Goal: Task Accomplishment & Management: Manage account settings

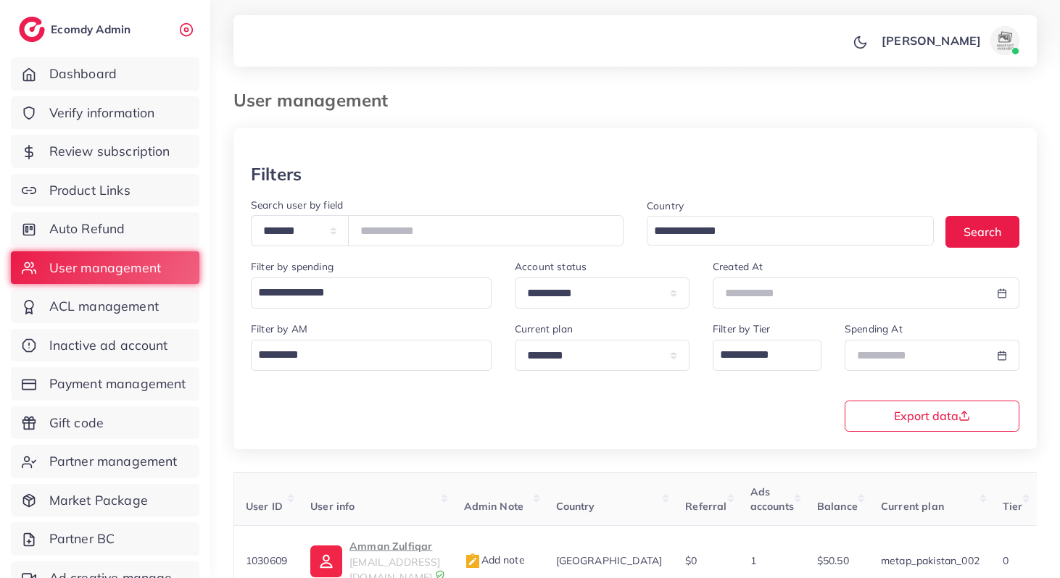
scroll to position [58, 0]
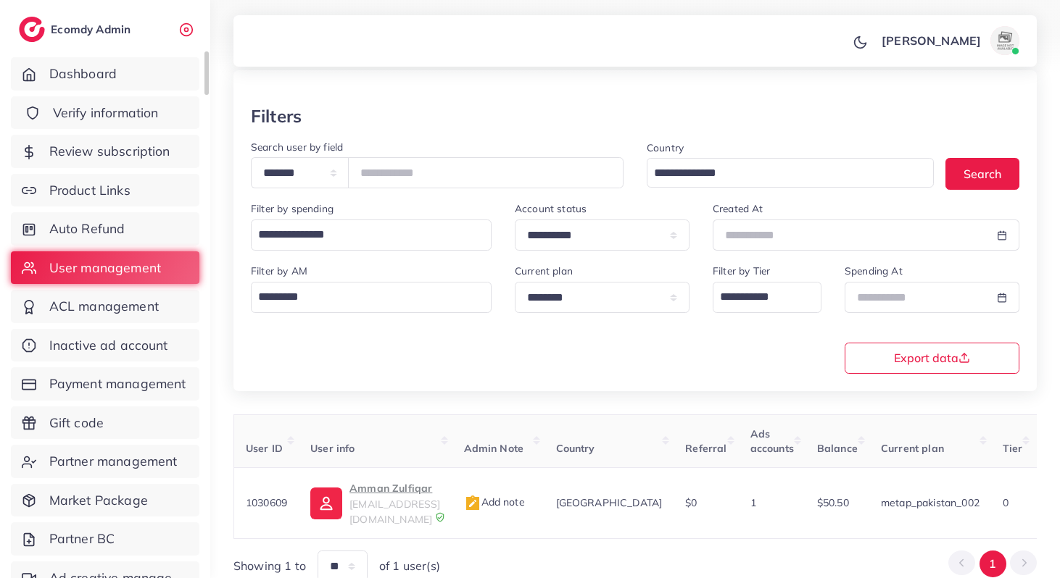
click at [115, 115] on span "Verify information" at bounding box center [106, 113] width 106 height 19
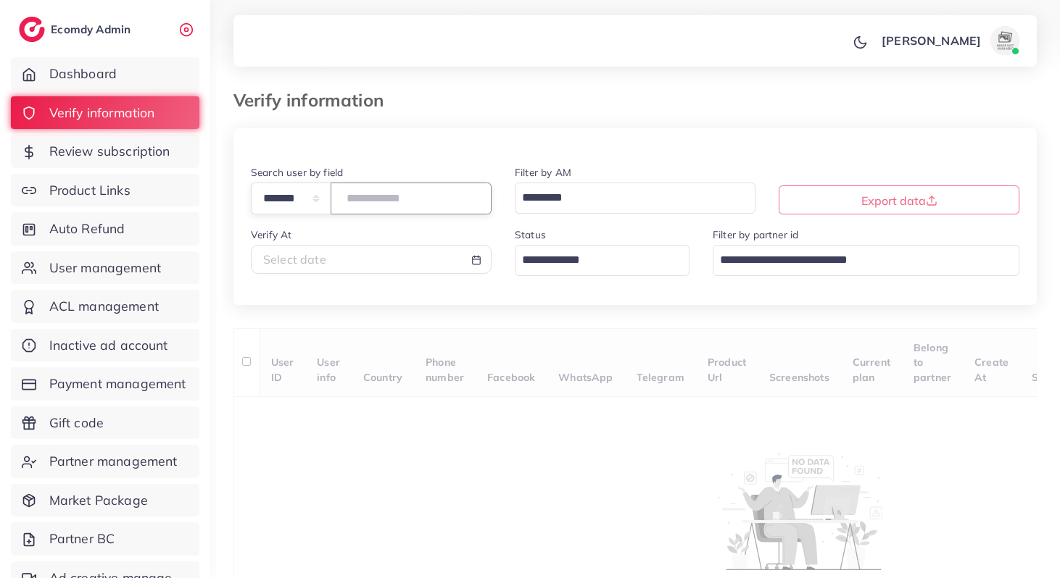
click at [353, 195] on input "number" at bounding box center [410, 198] width 161 height 31
paste input "*******"
type input "*******"
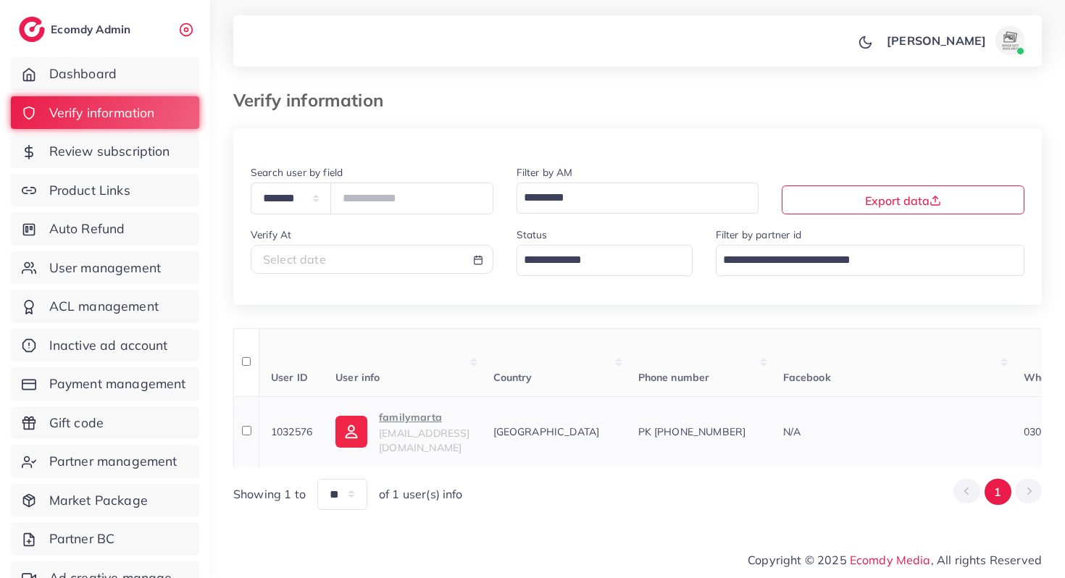
click at [415, 423] on p "familymarta" at bounding box center [424, 417] width 91 height 17
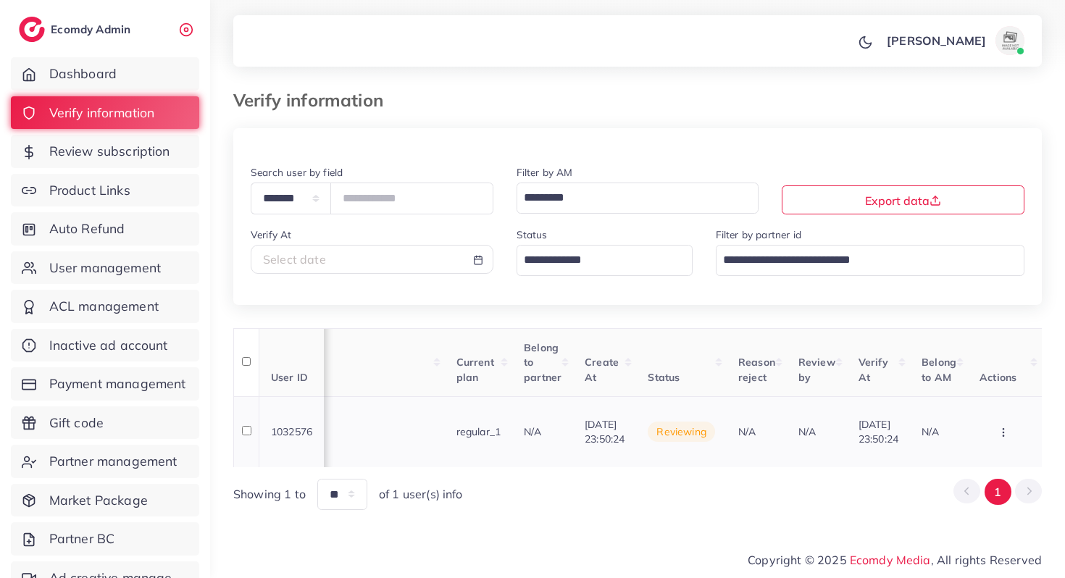
scroll to position [0, 1273]
click at [1019, 428] on button "button" at bounding box center [1005, 432] width 51 height 33
click at [936, 389] on link "Reject" at bounding box center [980, 389] width 115 height 32
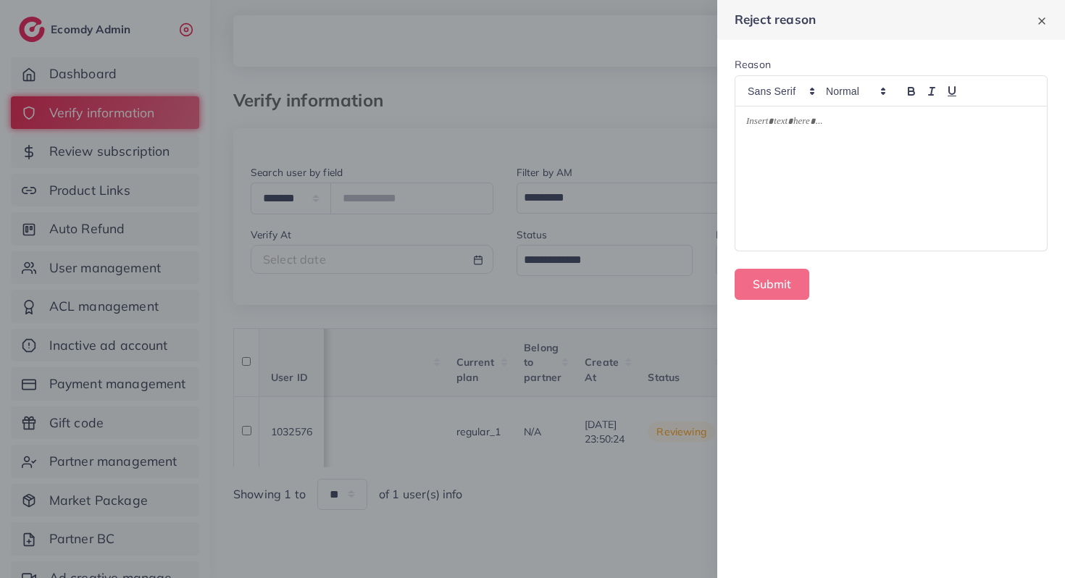
click at [874, 225] on div at bounding box center [892, 179] width 312 height 145
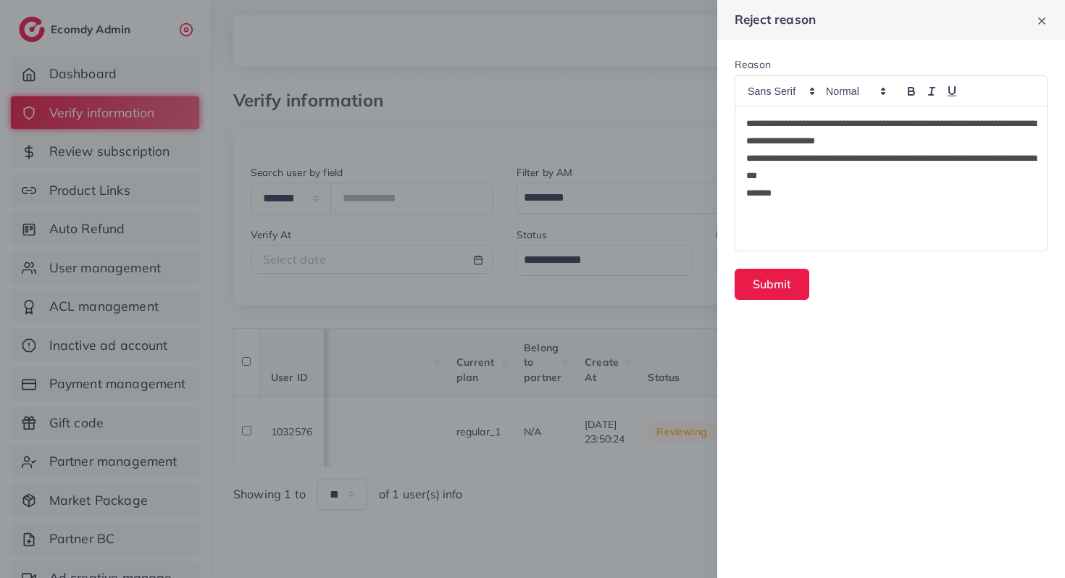
scroll to position [0, 0]
click at [557, 291] on div at bounding box center [532, 289] width 1065 height 578
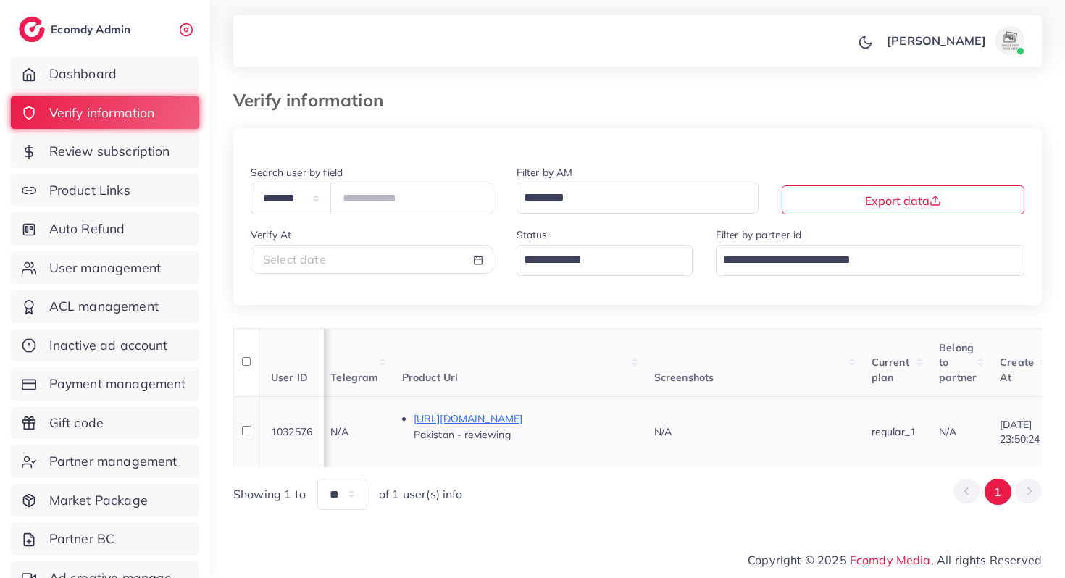
scroll to position [0, 1273]
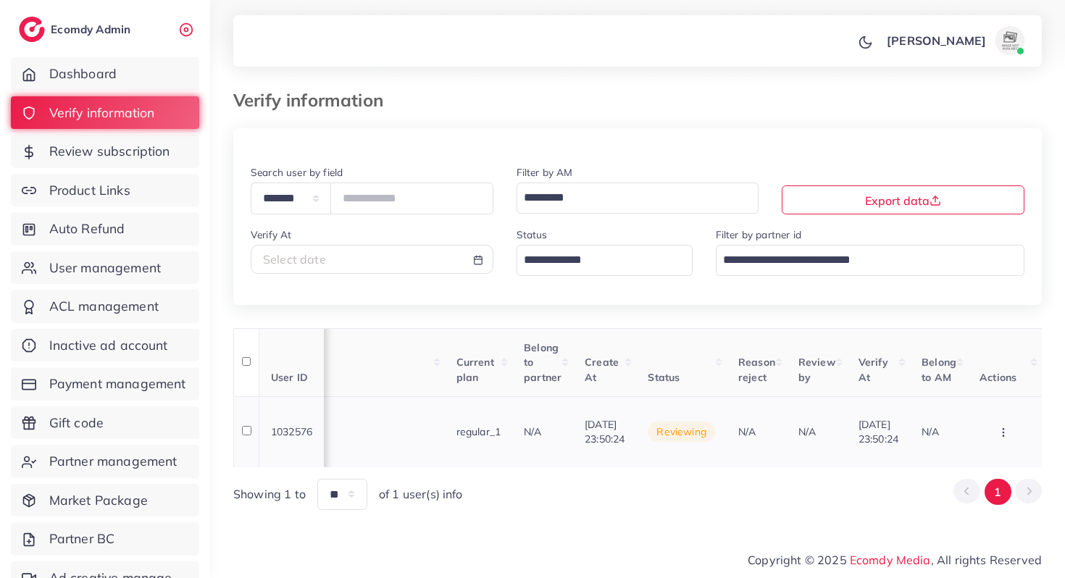
click at [1009, 427] on icon "button" at bounding box center [1004, 433] width 12 height 12
click at [980, 383] on link "Reject" at bounding box center [980, 389] width 115 height 32
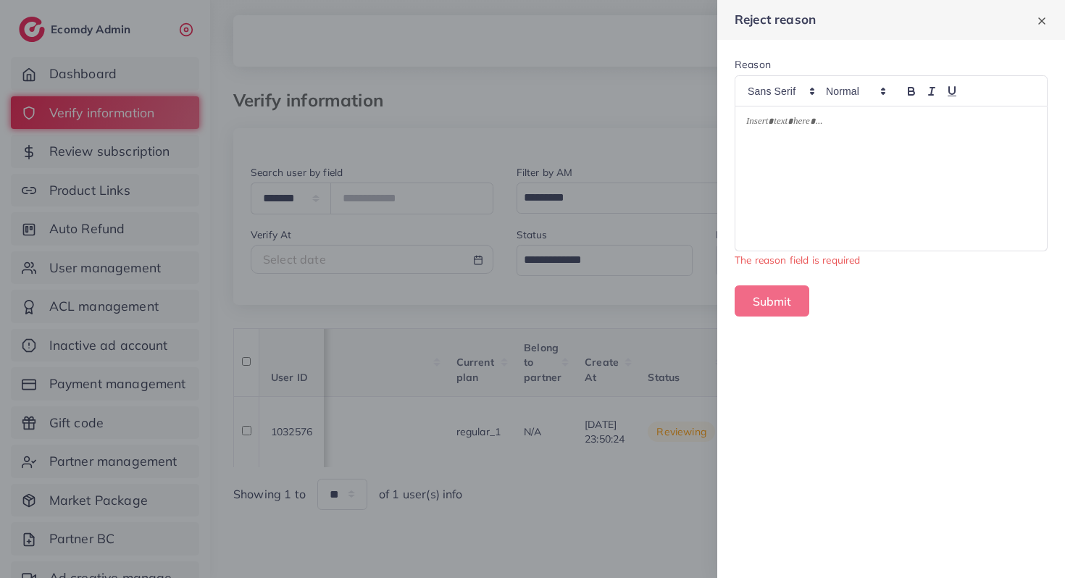
click at [873, 140] on div at bounding box center [892, 179] width 312 height 145
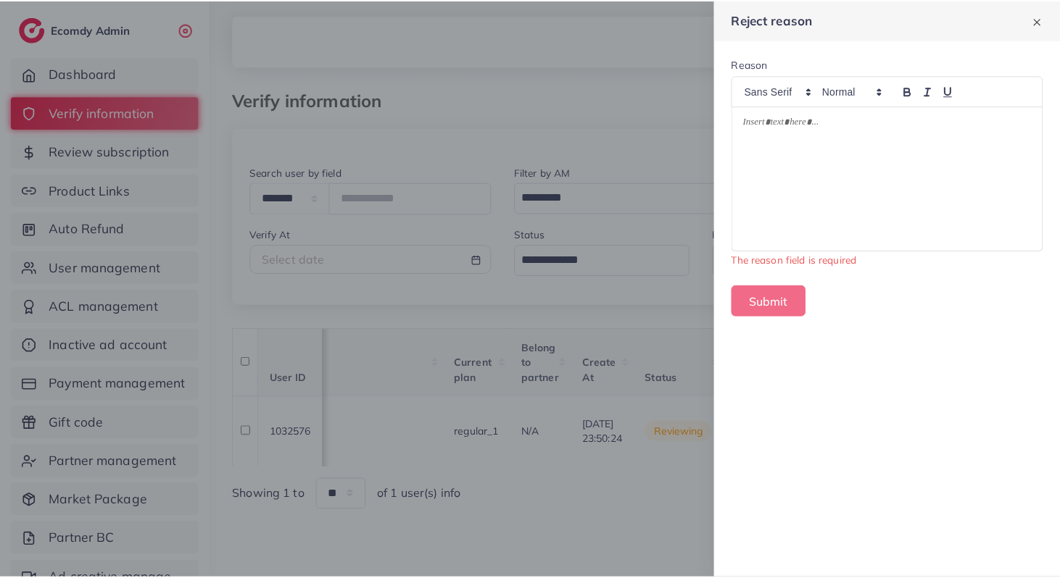
scroll to position [0, 0]
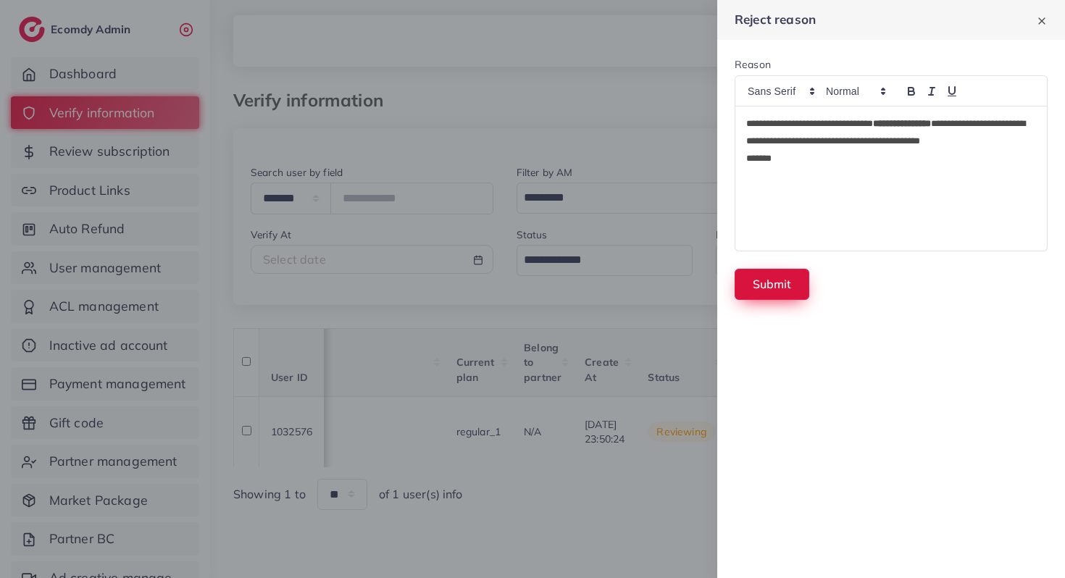
click at [764, 290] on button "Submit" at bounding box center [772, 284] width 75 height 31
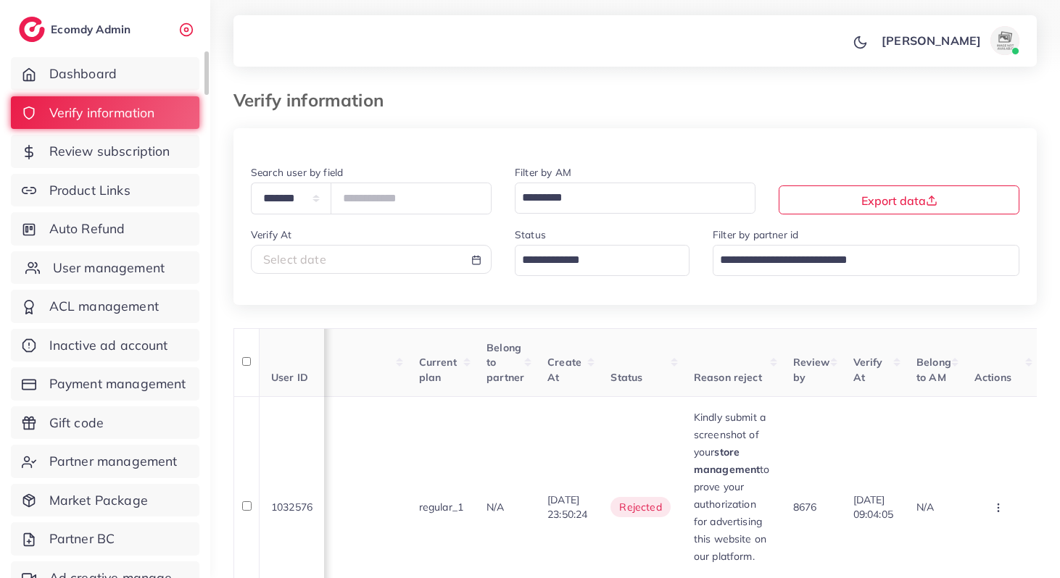
click at [95, 256] on link "User management" at bounding box center [105, 267] width 188 height 33
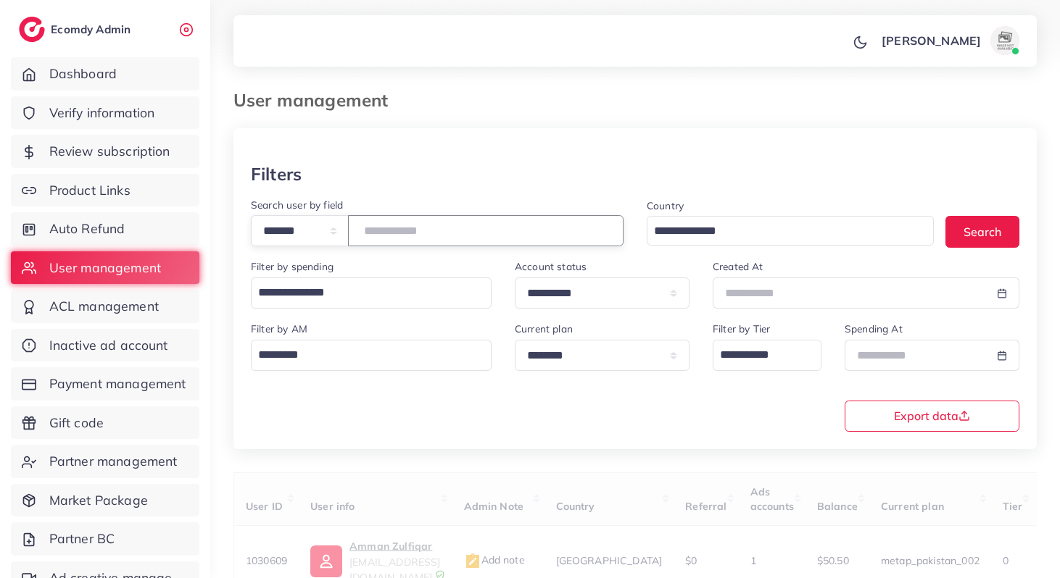
click at [438, 219] on input "number" at bounding box center [485, 230] width 275 height 31
type input "****"
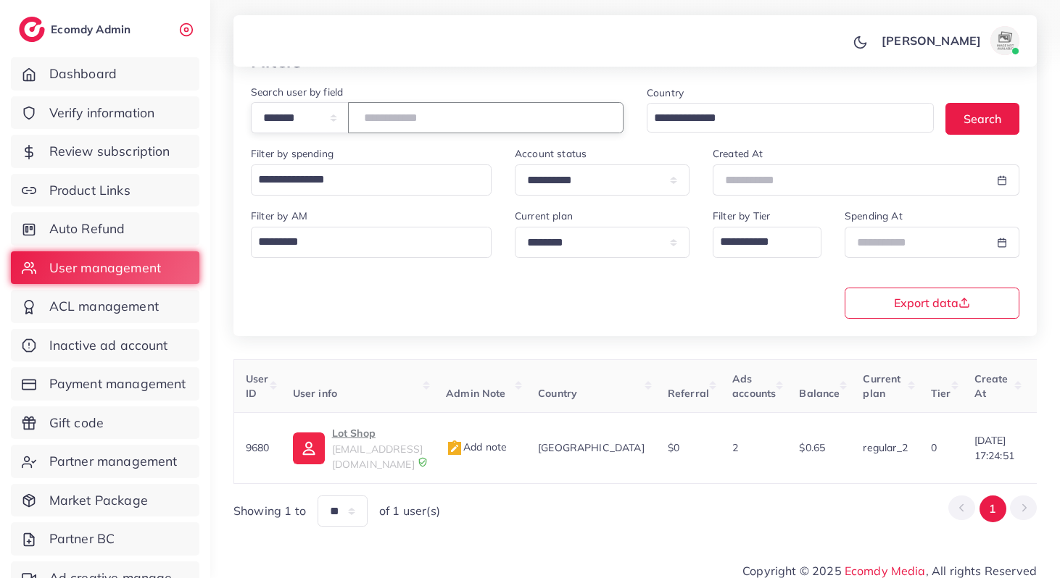
scroll to position [114, 0]
click at [388, 441] on p "Lot Shop" at bounding box center [377, 432] width 91 height 17
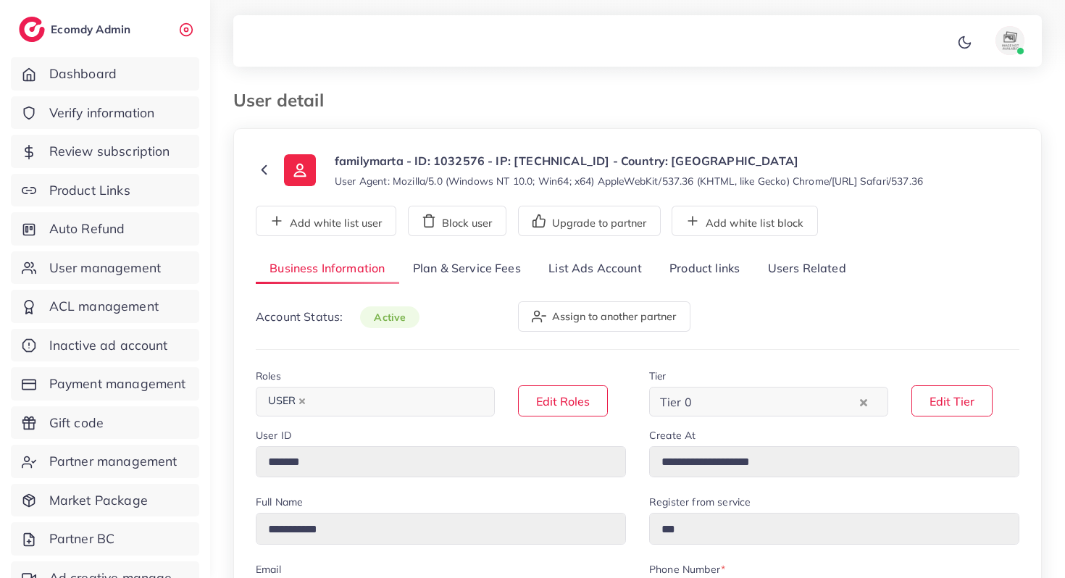
select select "********"
click at [574, 272] on link "List Ads Account" at bounding box center [595, 269] width 121 height 31
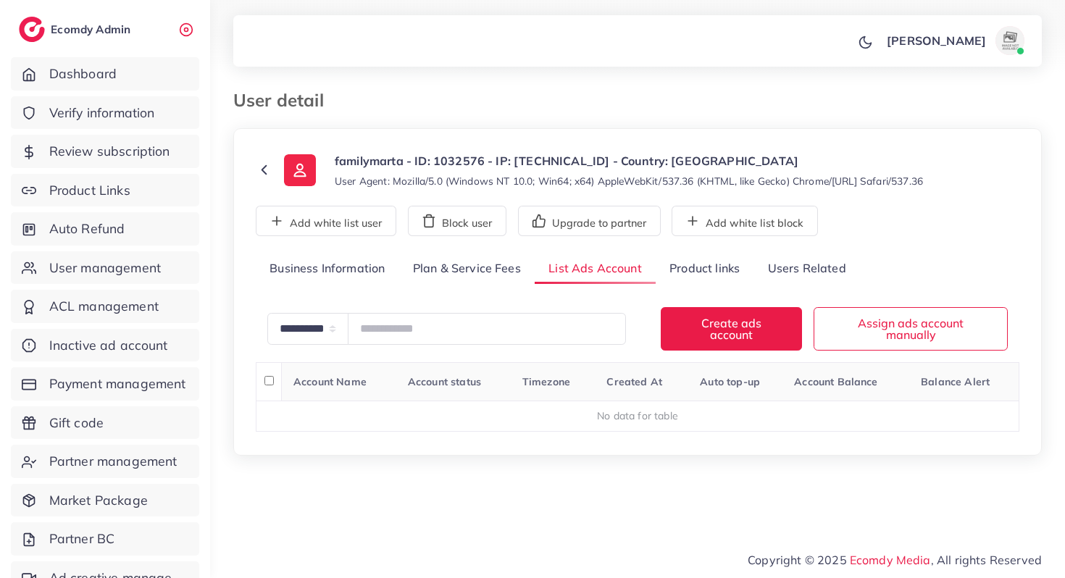
click at [493, 269] on link "Plan & Service Fees" at bounding box center [467, 269] width 136 height 31
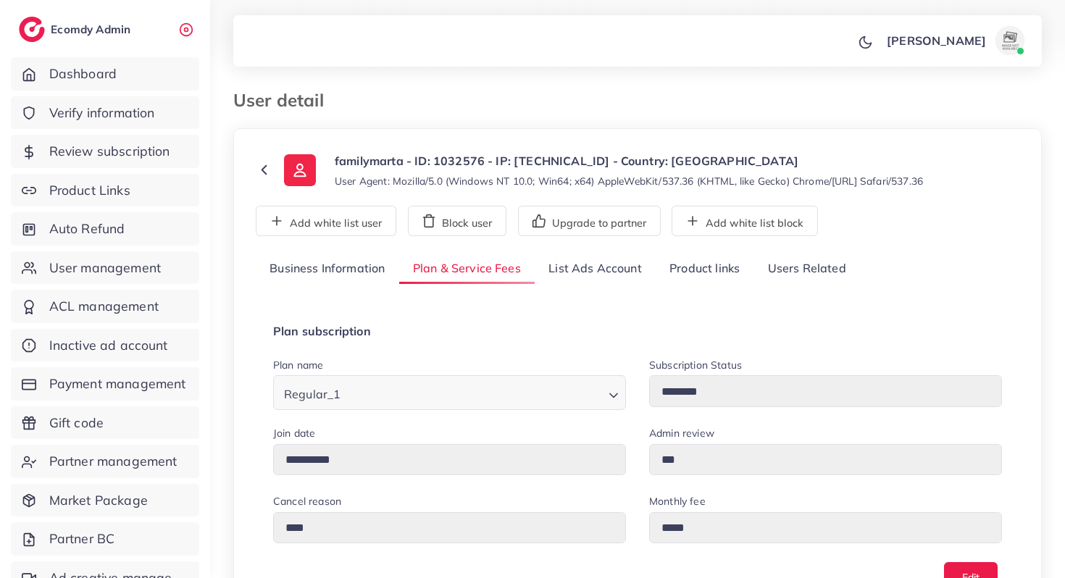
click at [596, 268] on link "List Ads Account" at bounding box center [595, 269] width 121 height 31
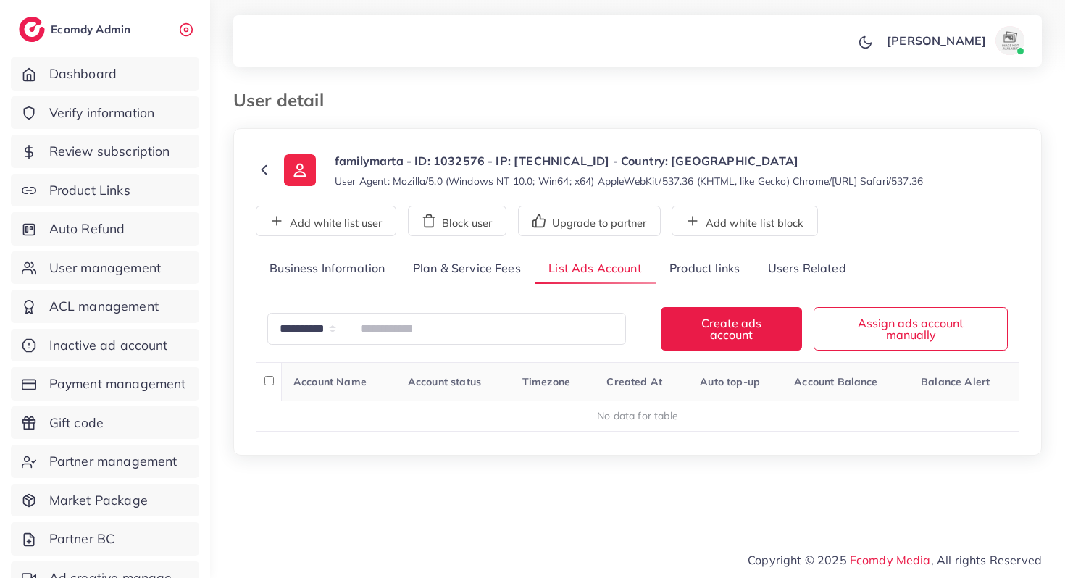
click at [696, 283] on link "Product links" at bounding box center [705, 269] width 98 height 31
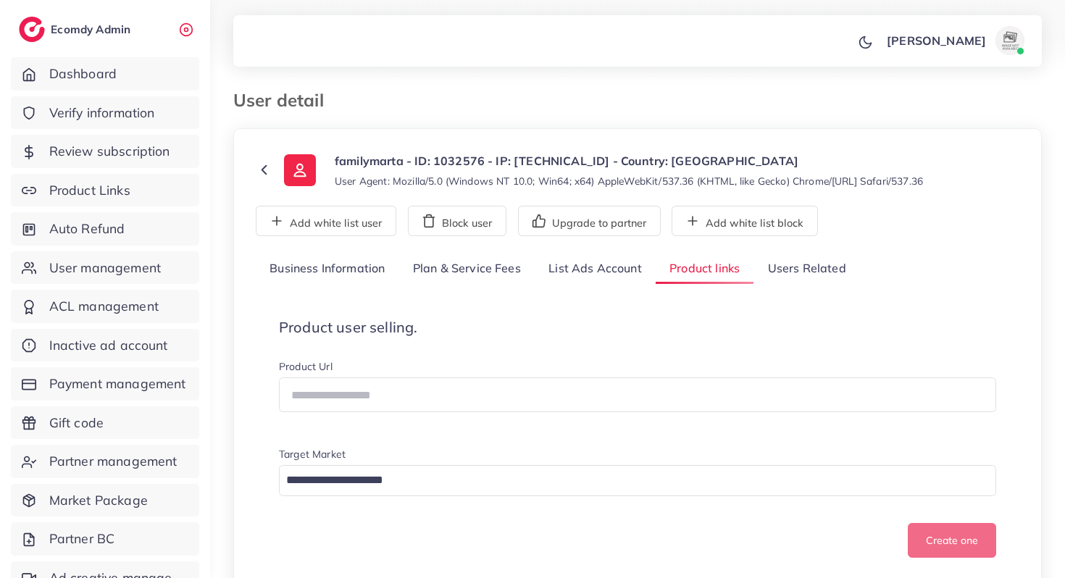
scroll to position [270, 0]
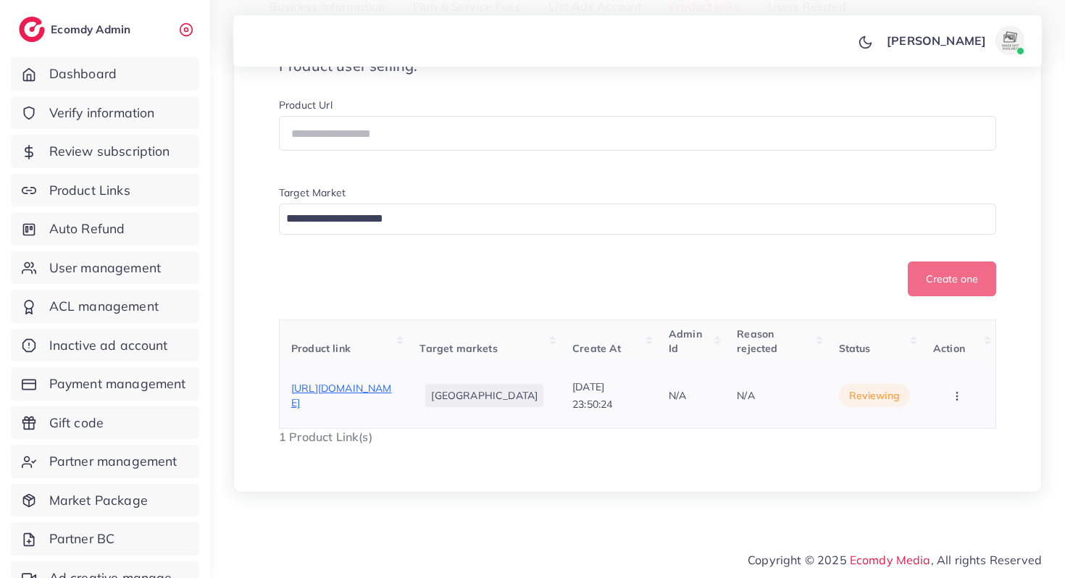
click at [391, 399] on span "[URL][DOMAIN_NAME]" at bounding box center [341, 396] width 101 height 28
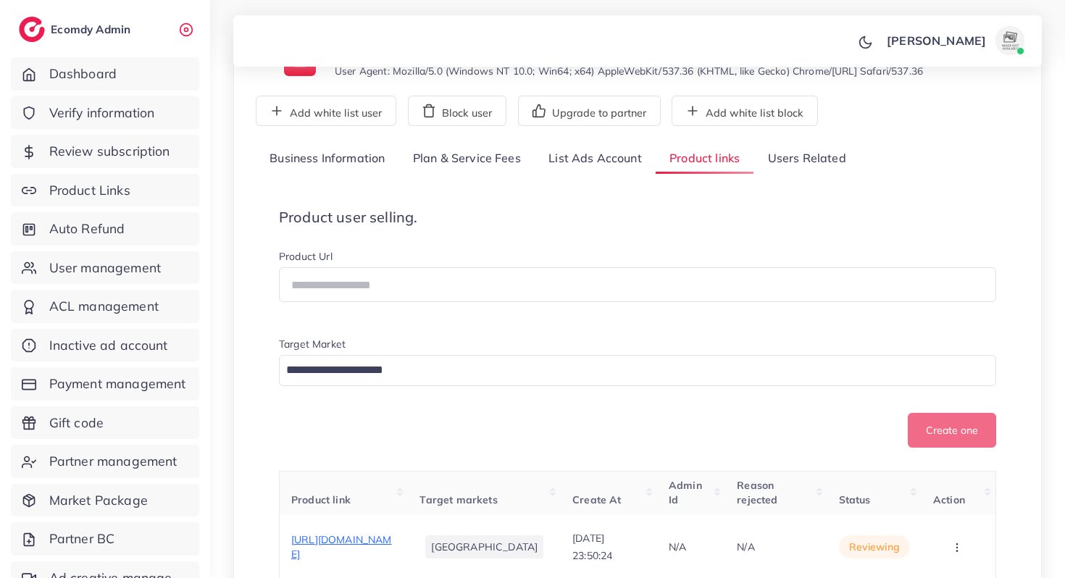
scroll to position [0, 0]
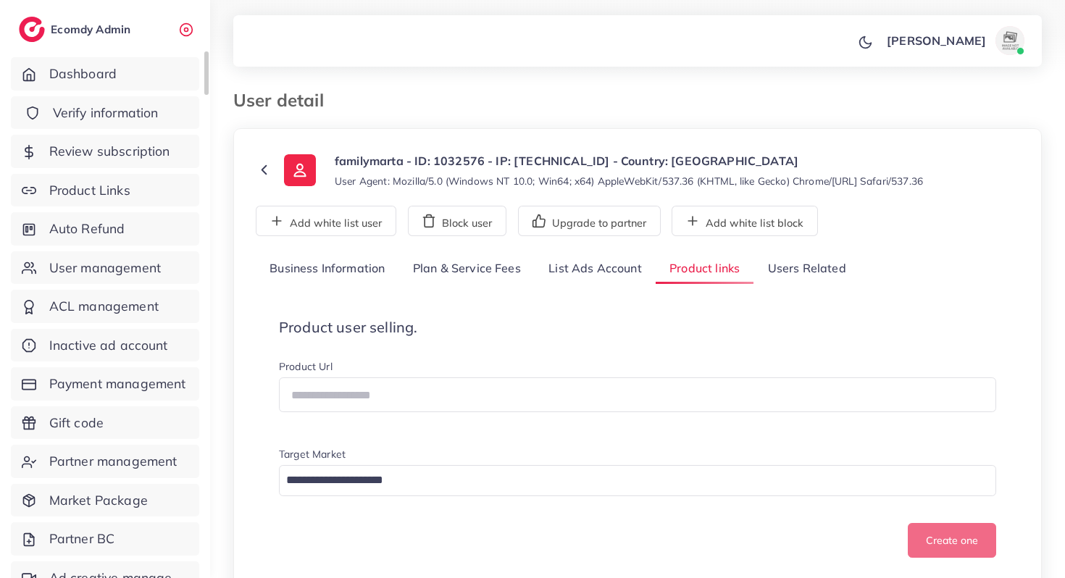
click at [92, 107] on span "Verify information" at bounding box center [106, 113] width 106 height 19
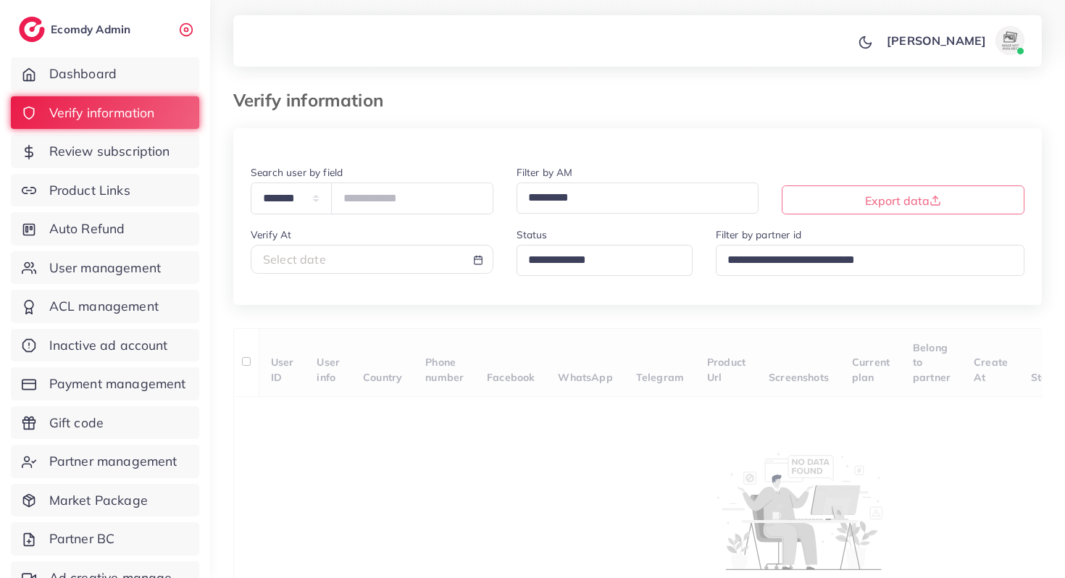
click at [313, 268] on div "Select date" at bounding box center [372, 259] width 243 height 29
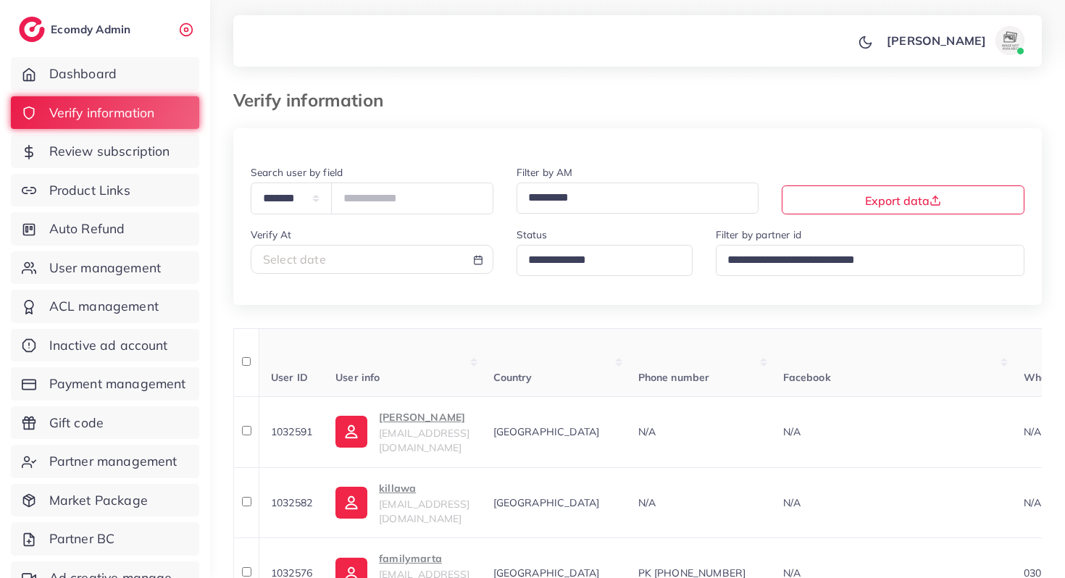
click at [345, 265] on div "Select date" at bounding box center [372, 259] width 218 height 17
select select "*"
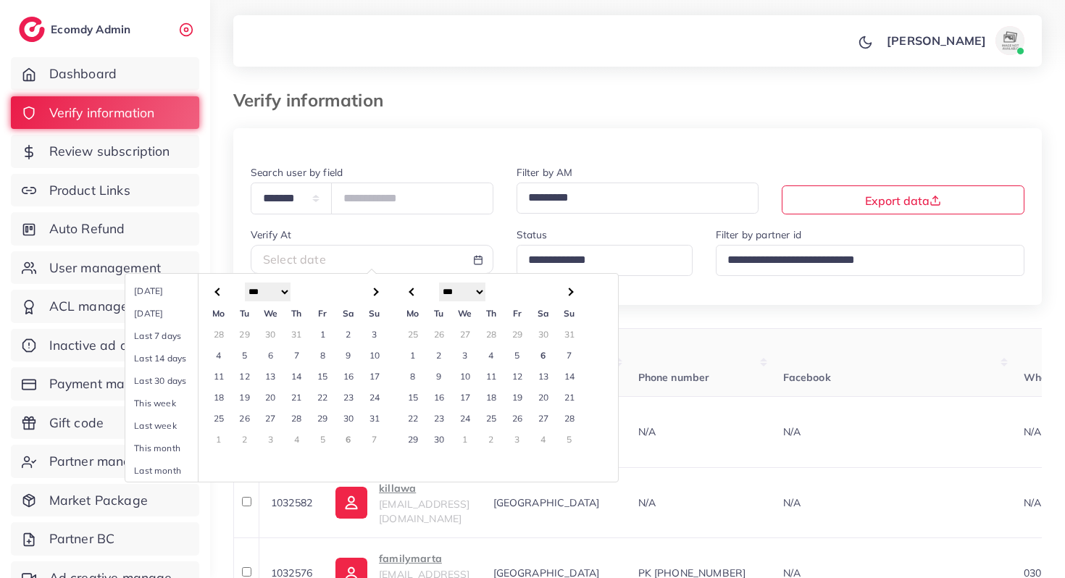
click at [323, 331] on td "1" at bounding box center [322, 334] width 26 height 21
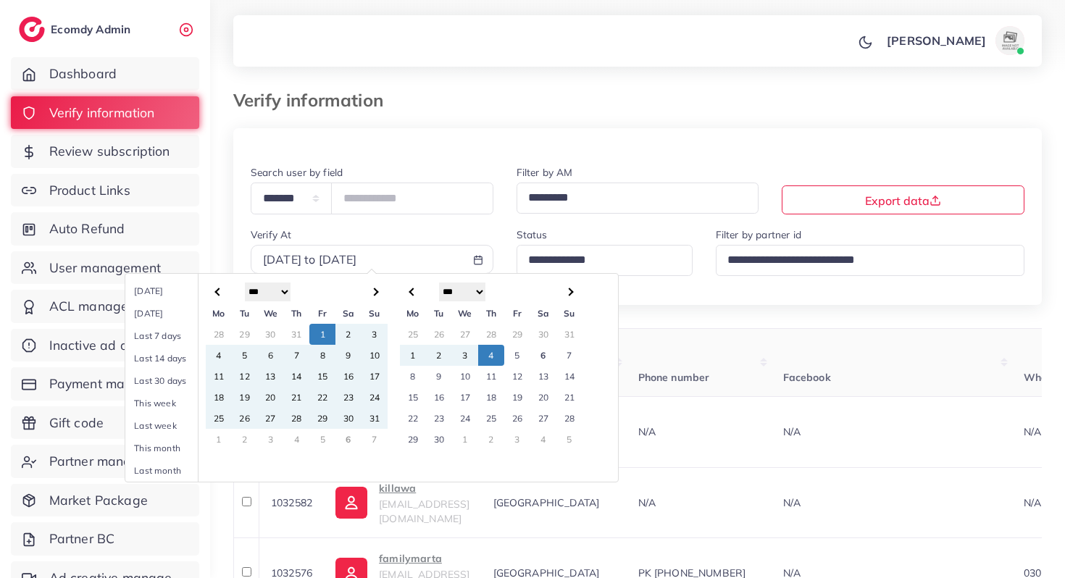
click at [501, 354] on td "4" at bounding box center [491, 355] width 26 height 21
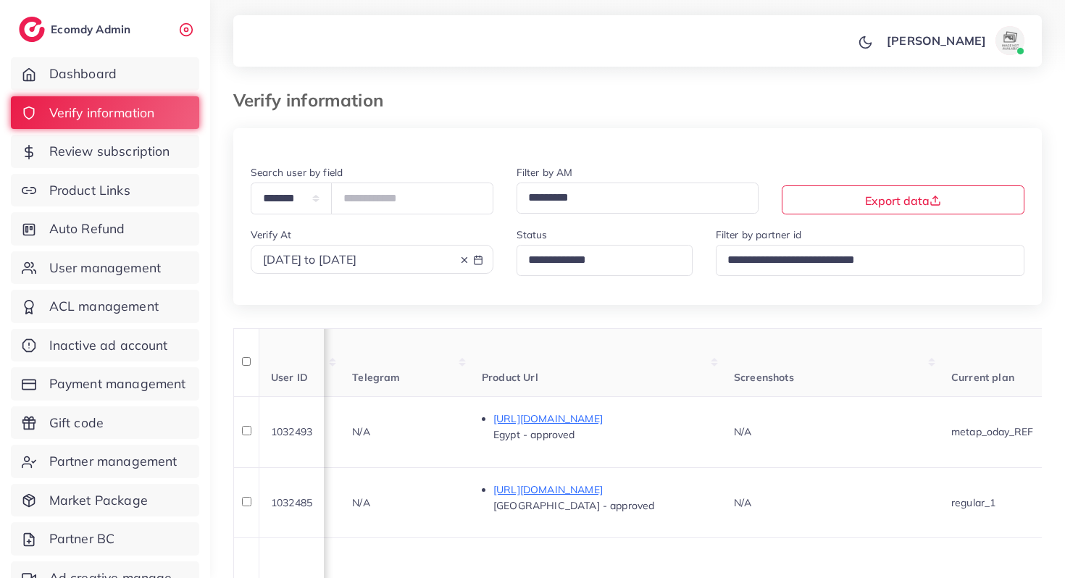
click at [544, 255] on input "Search for option" at bounding box center [598, 260] width 151 height 22
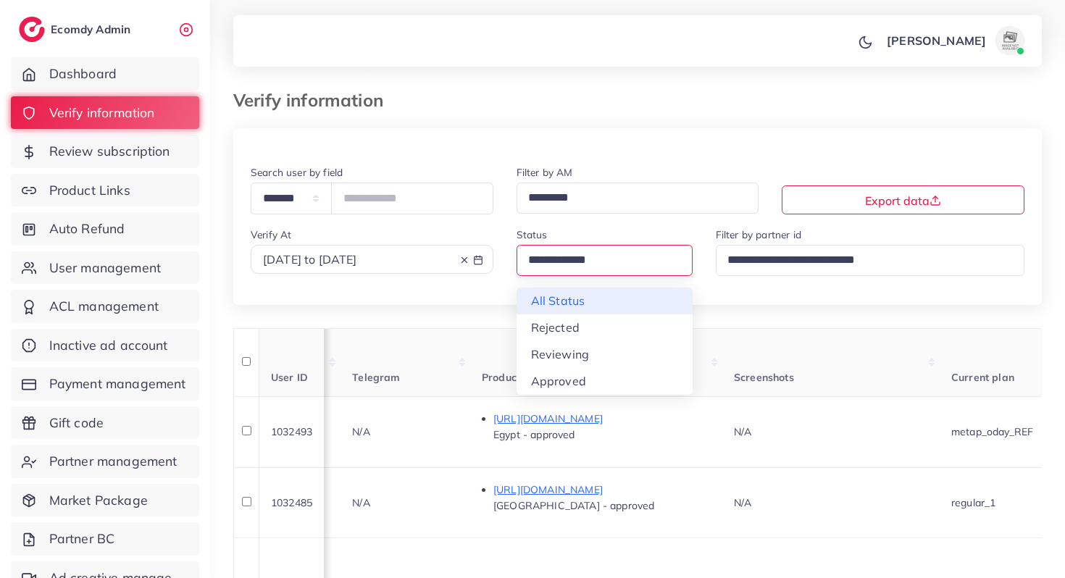
click at [550, 293] on div "**********" at bounding box center [637, 234] width 809 height 141
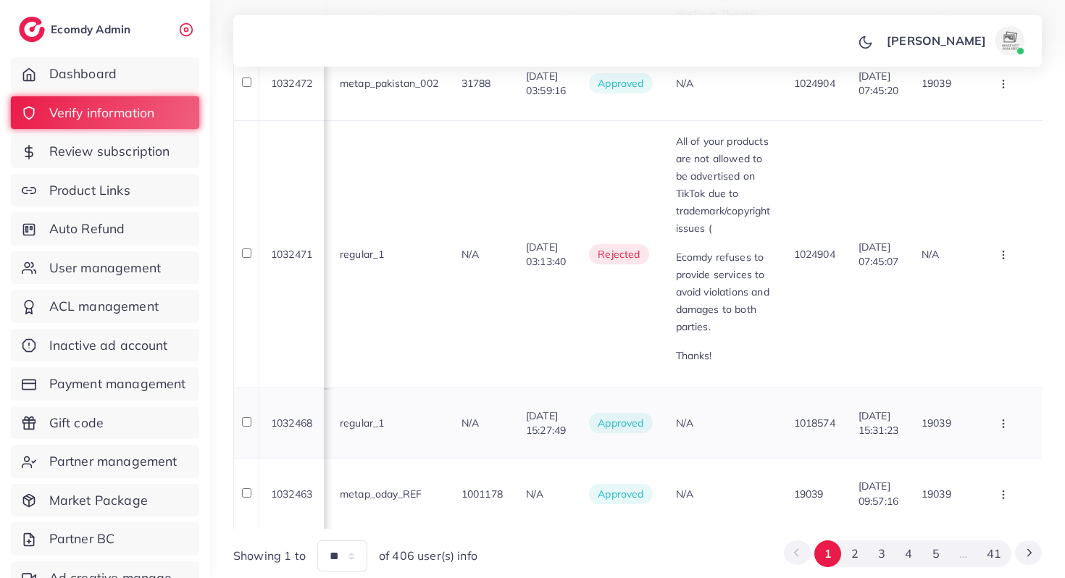
scroll to position [1286, 0]
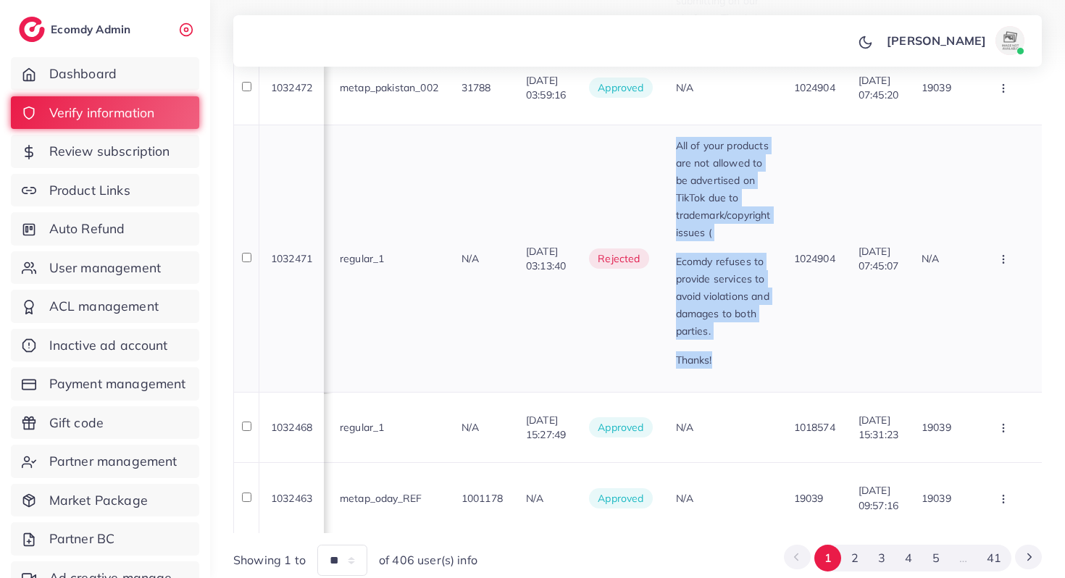
drag, startPoint x: 651, startPoint y: 138, endPoint x: 691, endPoint y: 357, distance: 221.9
click at [691, 357] on td "All of your products are not allowed to be advertised on TikTok due to trademar…" at bounding box center [724, 258] width 118 height 267
copy div "All of your products are not allowed to be advertised on TikTok due to trademar…"
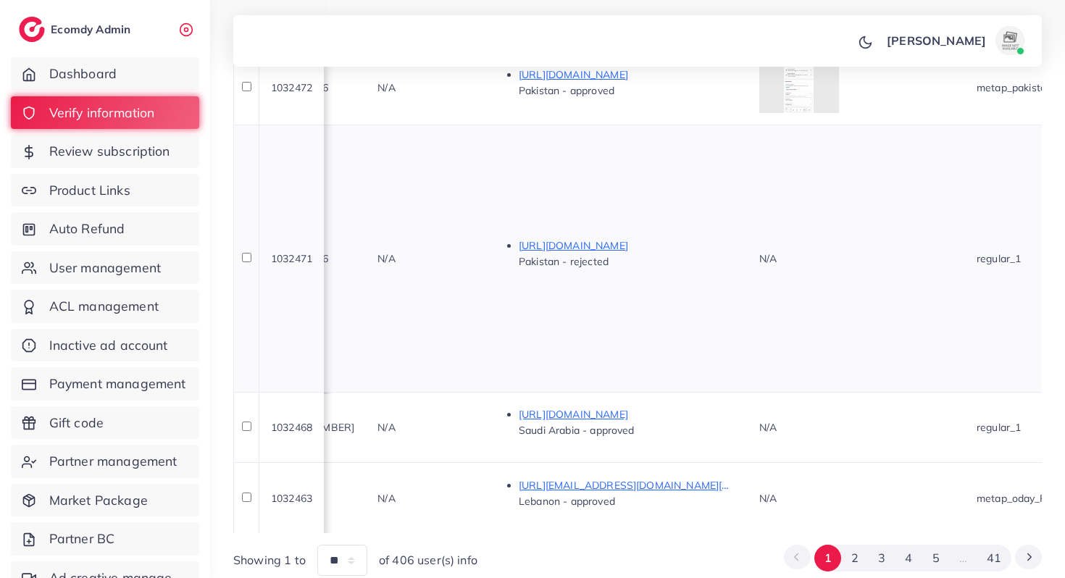
scroll to position [1346, 0]
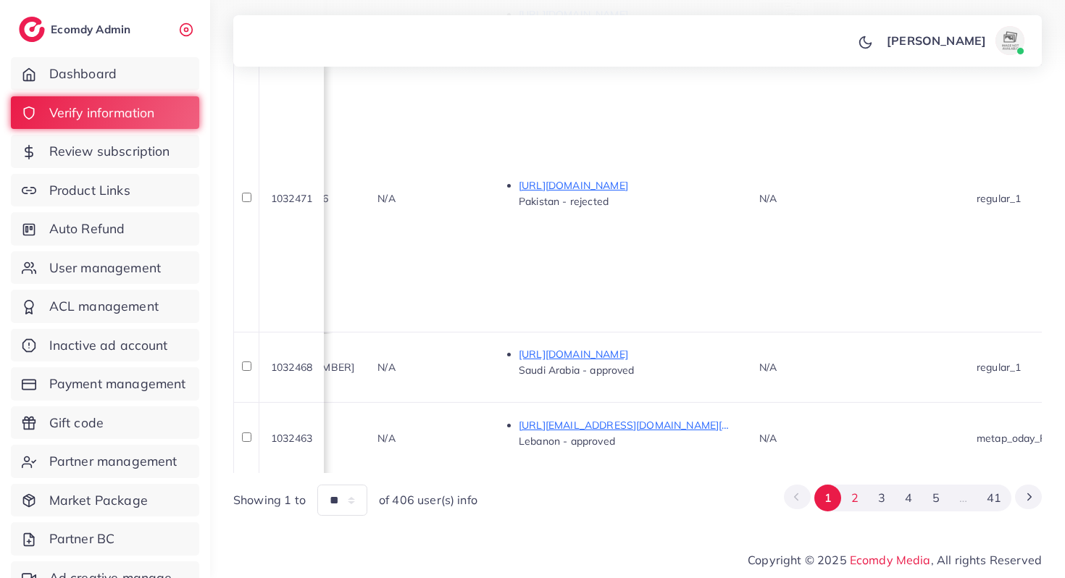
click at [852, 493] on button "2" at bounding box center [854, 498] width 27 height 27
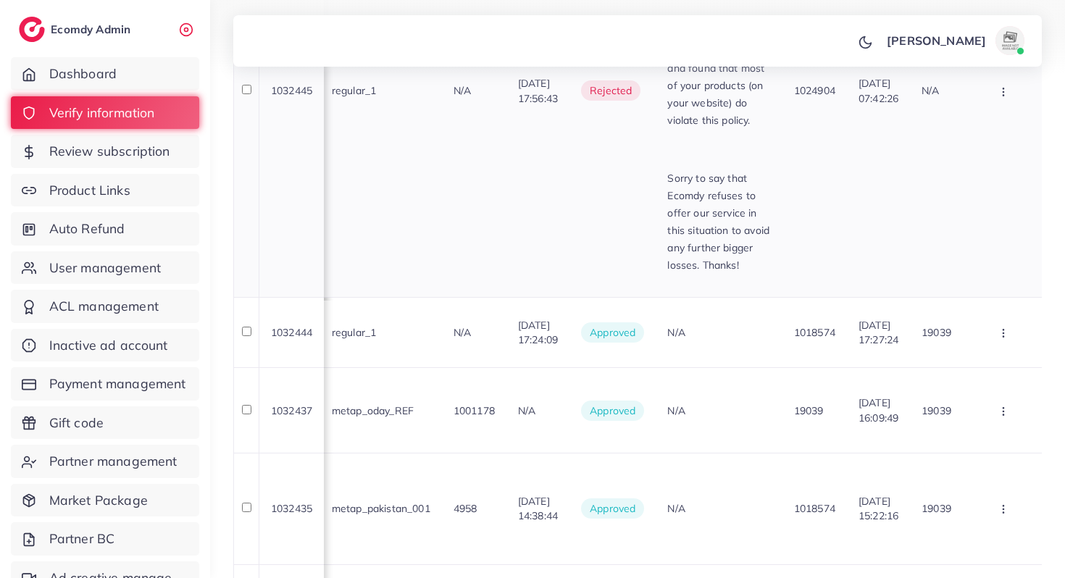
scroll to position [1181, 0]
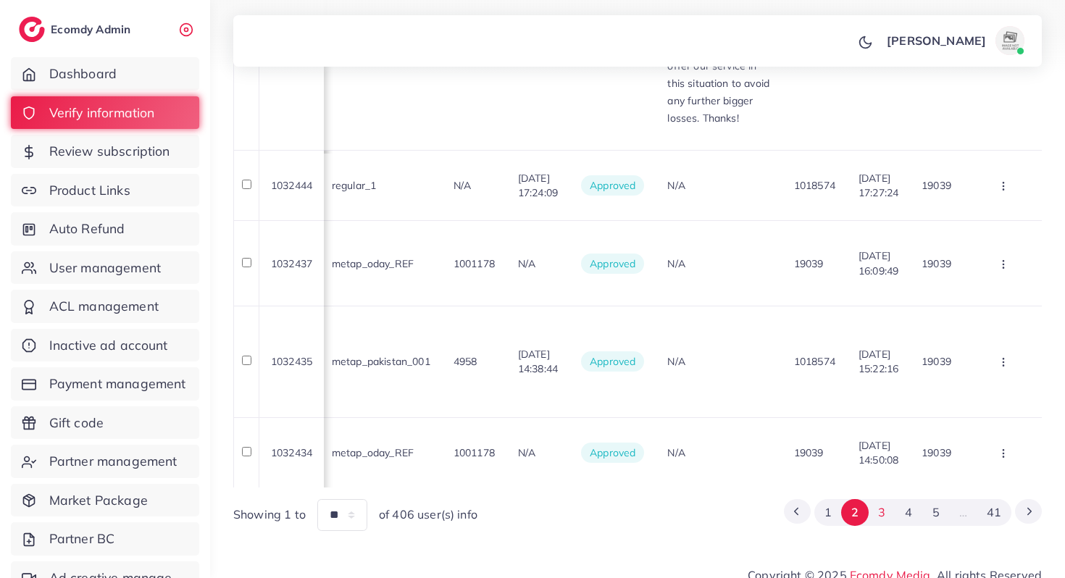
click at [893, 499] on button "3" at bounding box center [882, 512] width 27 height 27
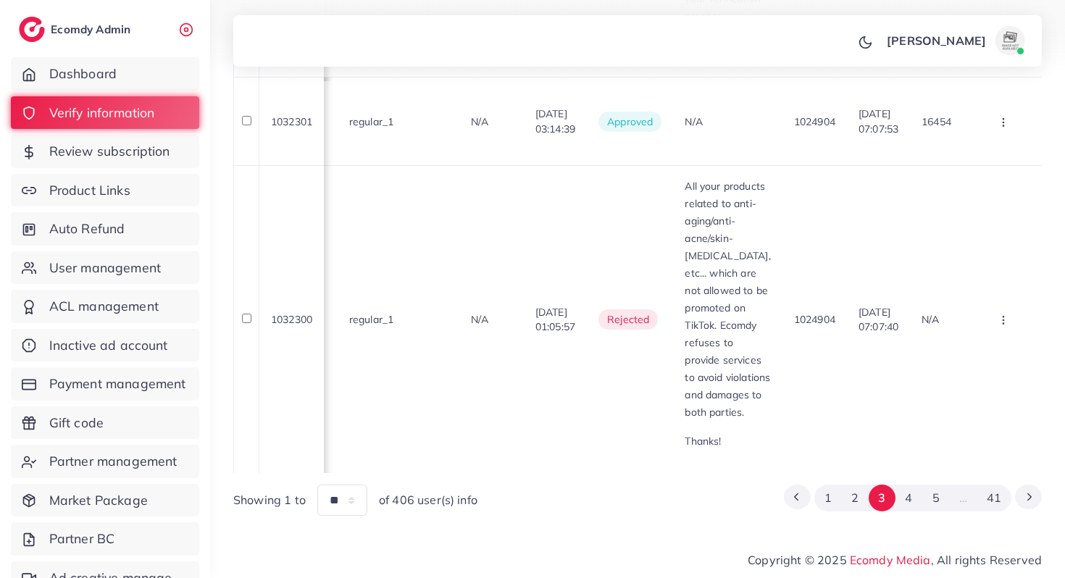
scroll to position [2139, 0]
click at [921, 495] on button "4" at bounding box center [909, 498] width 27 height 27
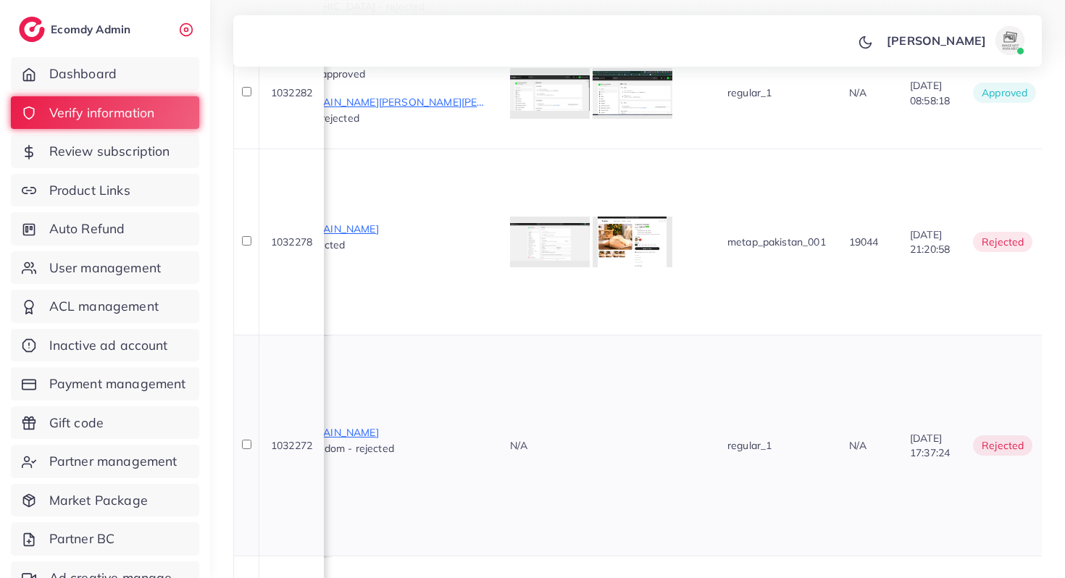
scroll to position [0, 985]
click at [488, 424] on p "https://www.darimooch.com/products/ice-blast-shampoo" at bounding box center [379, 432] width 217 height 17
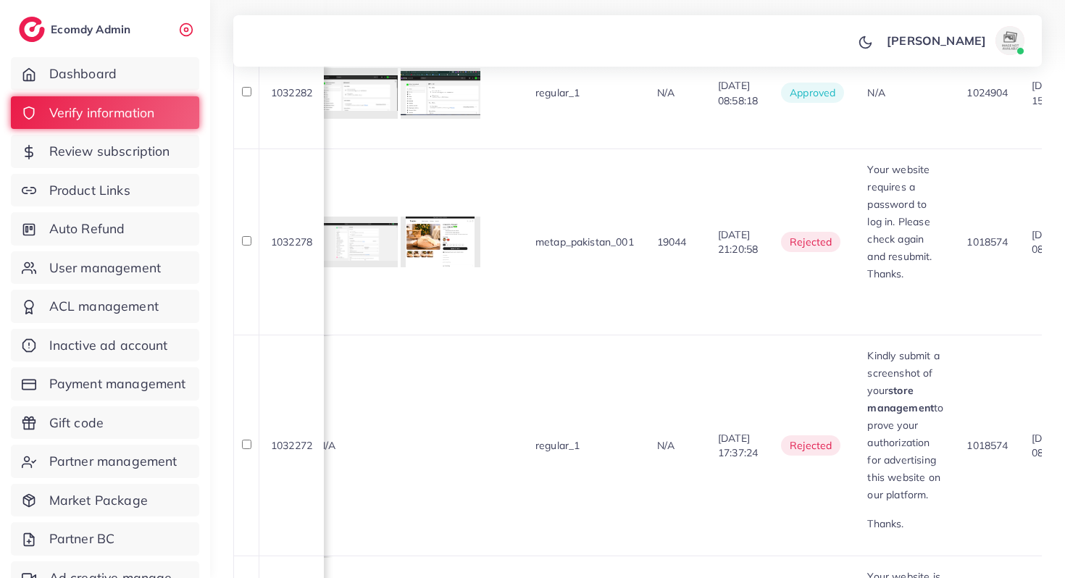
scroll to position [0, 1233]
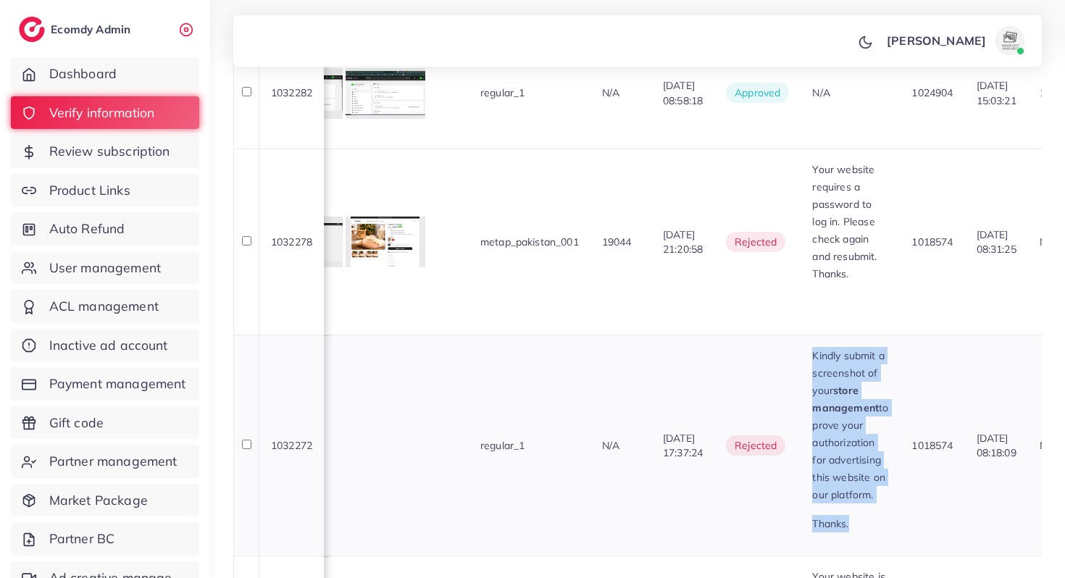
drag, startPoint x: 886, startPoint y: 342, endPoint x: 944, endPoint y: 511, distance: 178.5
click at [900, 511] on td "Kindly submit a screenshot of your store management to prove your authorization…" at bounding box center [850, 445] width 99 height 221
copy div "Kindly submit a screenshot of your store management to prove your authorization…"
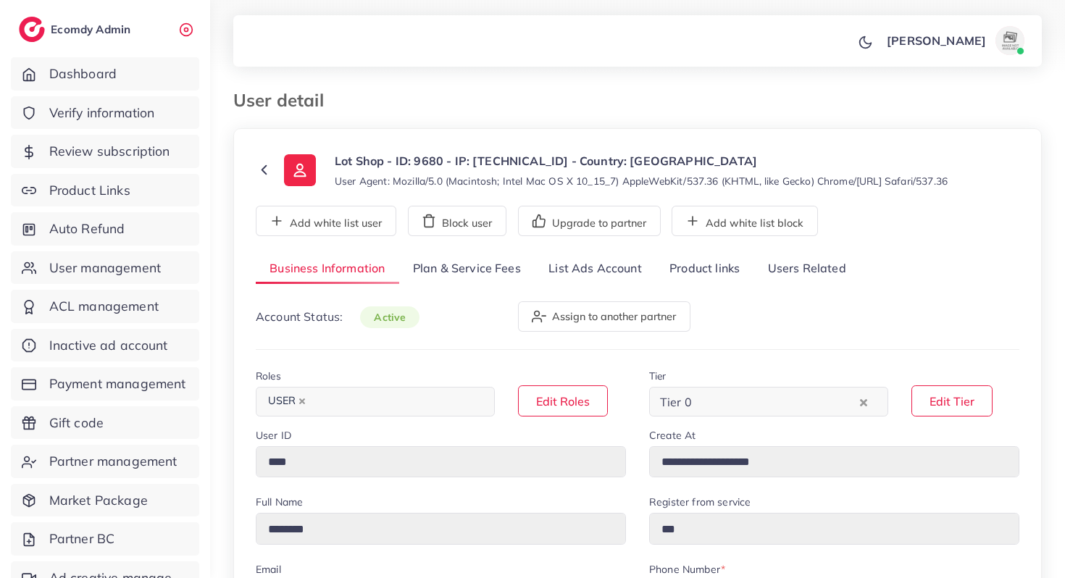
select select "********"
select select "*********"
click at [595, 276] on link "List Ads Account" at bounding box center [595, 269] width 121 height 31
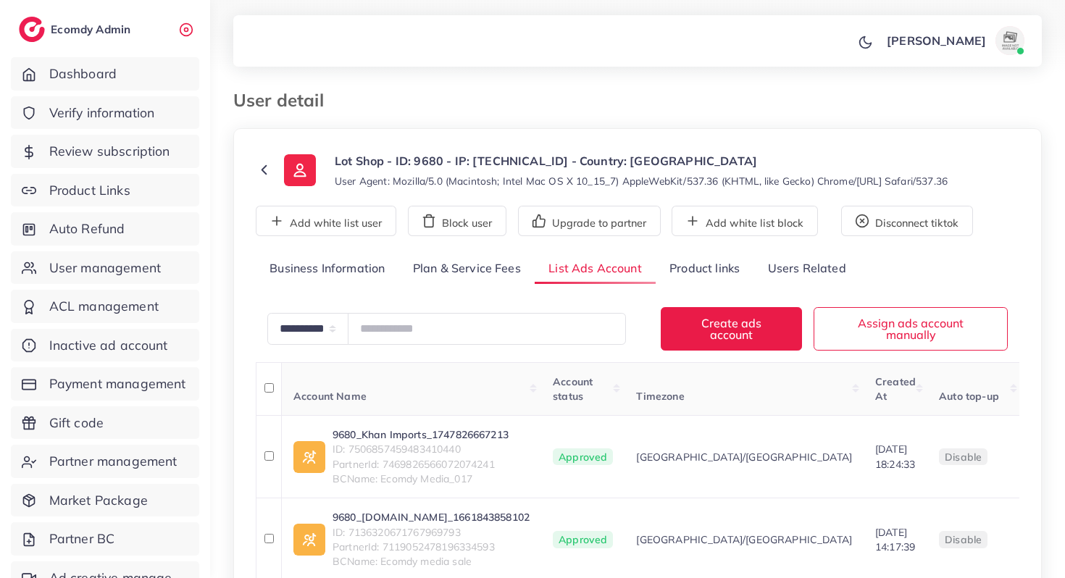
scroll to position [49, 0]
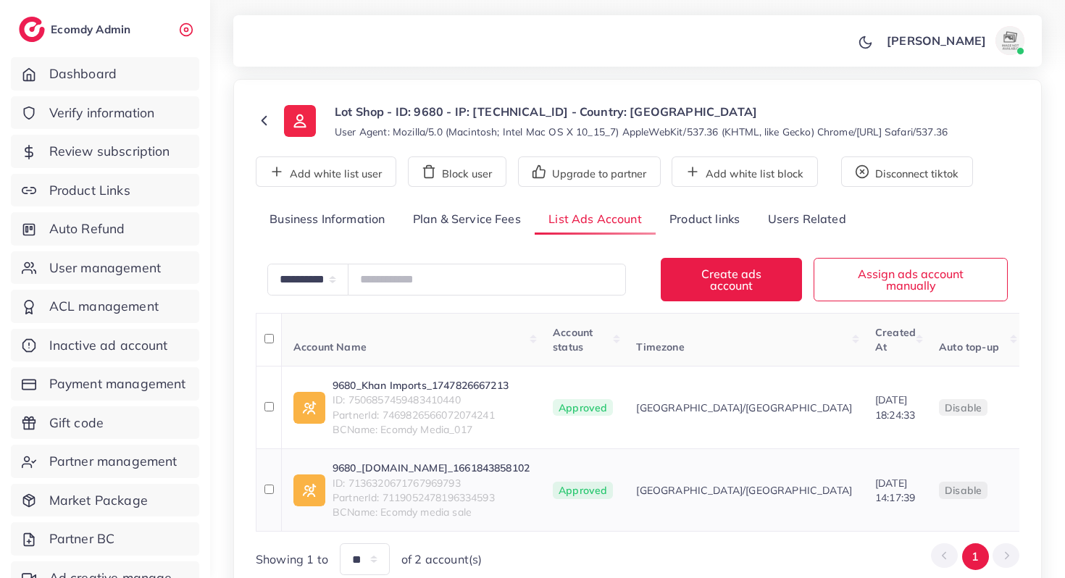
click at [459, 463] on td "9680_lotshop.pk_1661843858102 ID: 7136320671767969793 PartnerId: 71190524781963…" at bounding box center [412, 490] width 260 height 83
click at [459, 471] on link "9680_lotshop.pk_1661843858102" at bounding box center [431, 468] width 197 height 14
